Goal: Information Seeking & Learning: Learn about a topic

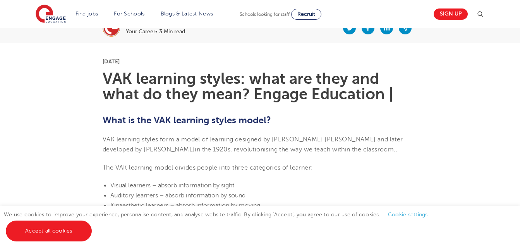
scroll to position [166, 0]
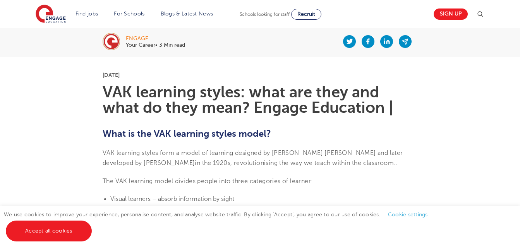
scroll to position [165, 0]
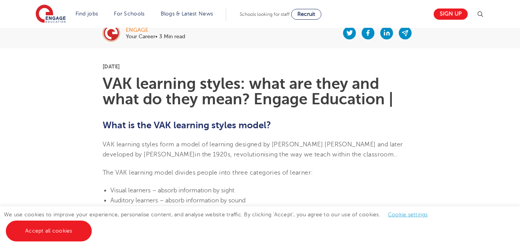
click at [485, 43] on div "engage Your Career• 3 Min read" at bounding box center [259, 32] width 469 height 31
click at [493, 35] on div "engage Your Career• 3 Min read" at bounding box center [259, 32] width 469 height 31
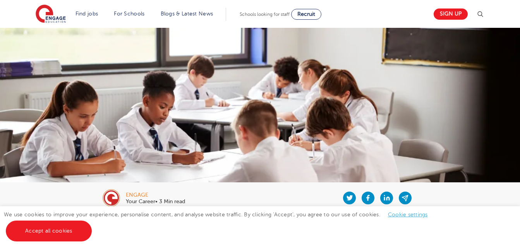
click at [22, 85] on img at bounding box center [260, 158] width 520 height 260
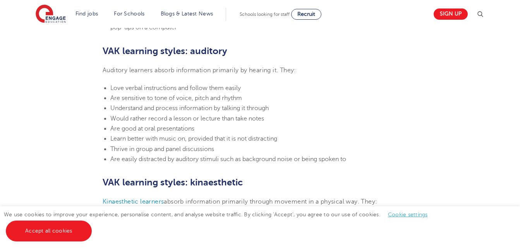
scroll to position [658, 0]
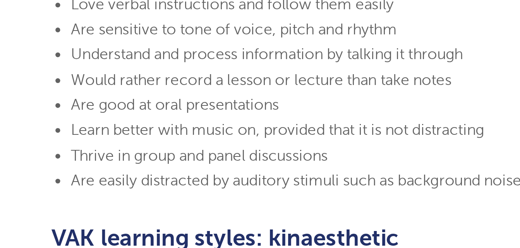
click at [223, 100] on span "Are sensitive to tone of voice, pitch and rhythm" at bounding box center [176, 98] width 132 height 7
click at [244, 100] on li "Are sensitive to tone of voice, pitch and rhythm" at bounding box center [263, 99] width 307 height 10
click at [242, 100] on span "Are sensitive to tone of voice, pitch and rhythm" at bounding box center [176, 98] width 132 height 7
click at [226, 99] on span "Are sensitive to tone of voice, pitch and rhythm" at bounding box center [176, 98] width 132 height 7
click at [221, 99] on span "Are sensitive to tone of voice, pitch and rhythm" at bounding box center [176, 98] width 132 height 7
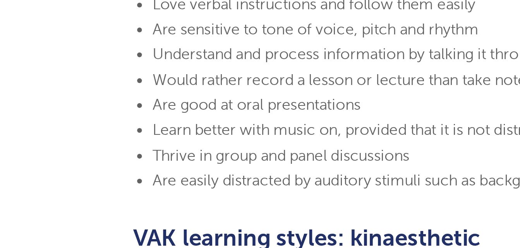
click at [159, 133] on li "Are good at oral presentations" at bounding box center [263, 129] width 307 height 10
click at [196, 125] on li "Are good at oral presentations" at bounding box center [263, 129] width 307 height 10
click at [187, 128] on span "Are good at oral presentations" at bounding box center [152, 129] width 84 height 7
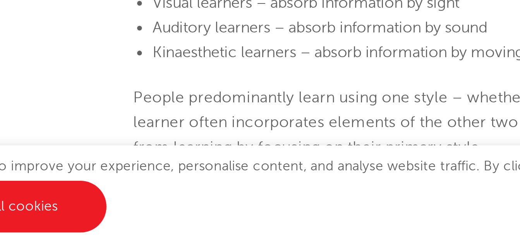
scroll to position [208, 0]
